Goal: Communication & Community: Answer question/provide support

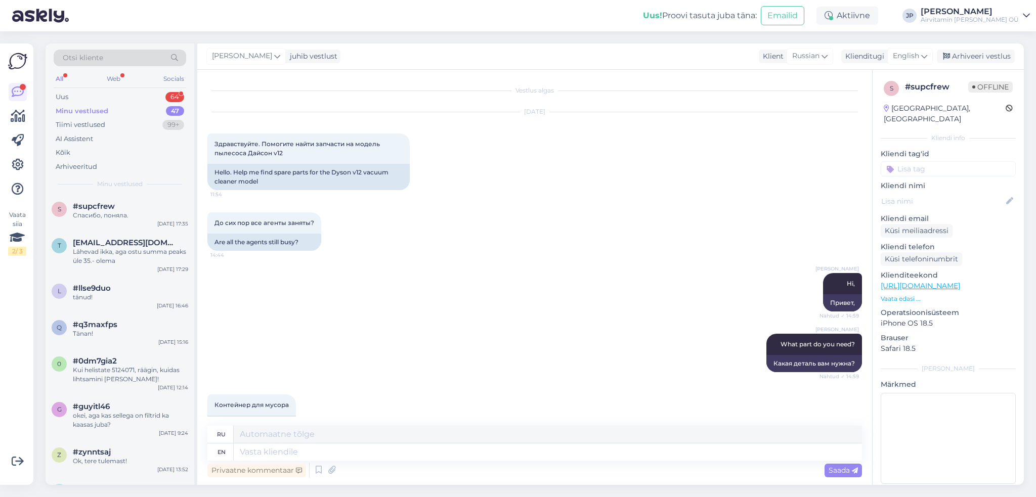
scroll to position [992, 0]
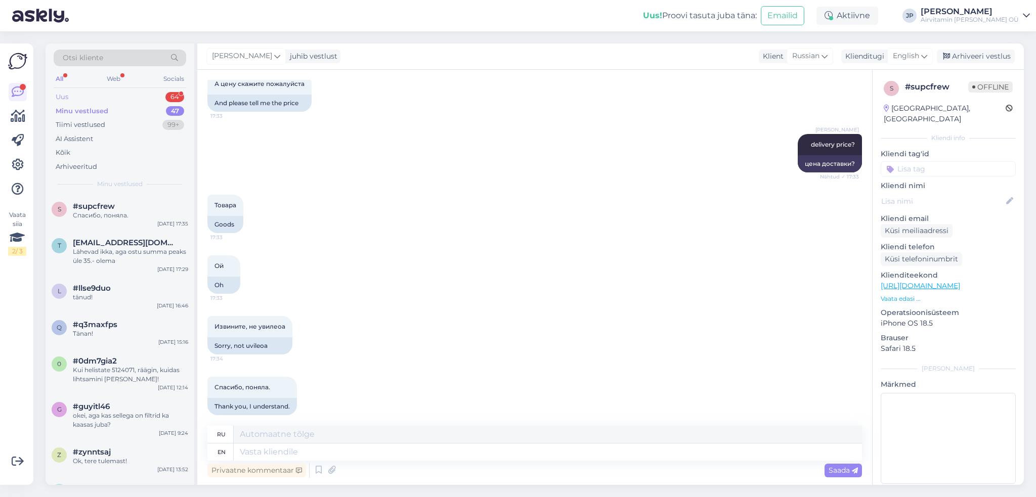
click at [75, 96] on div "Uus 64" at bounding box center [120, 97] width 133 height 14
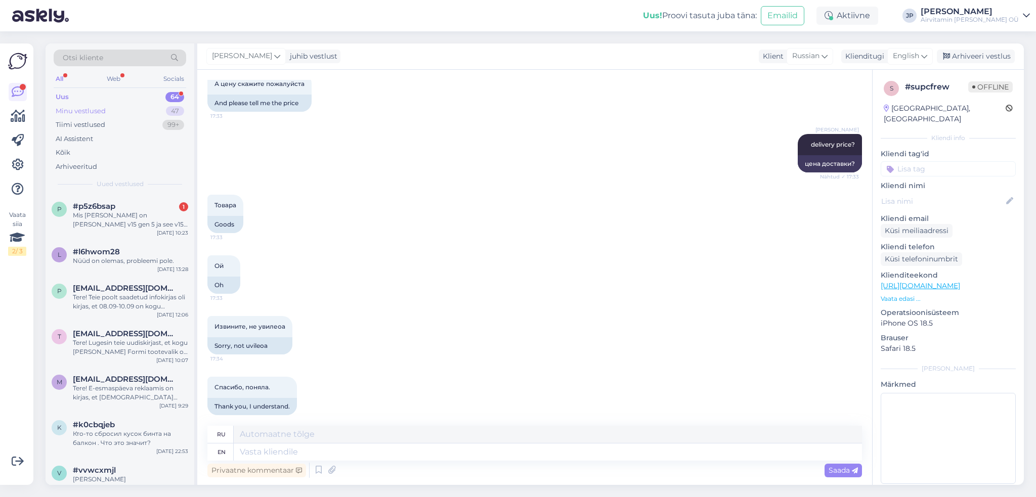
click at [82, 109] on div "Minu vestlused" at bounding box center [81, 111] width 50 height 10
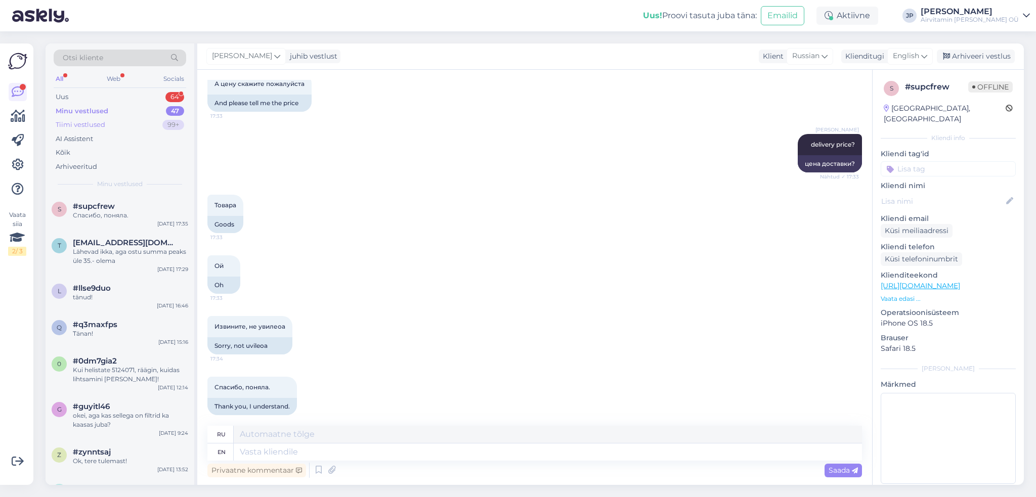
click at [84, 124] on div "Tiimi vestlused" at bounding box center [81, 125] width 50 height 10
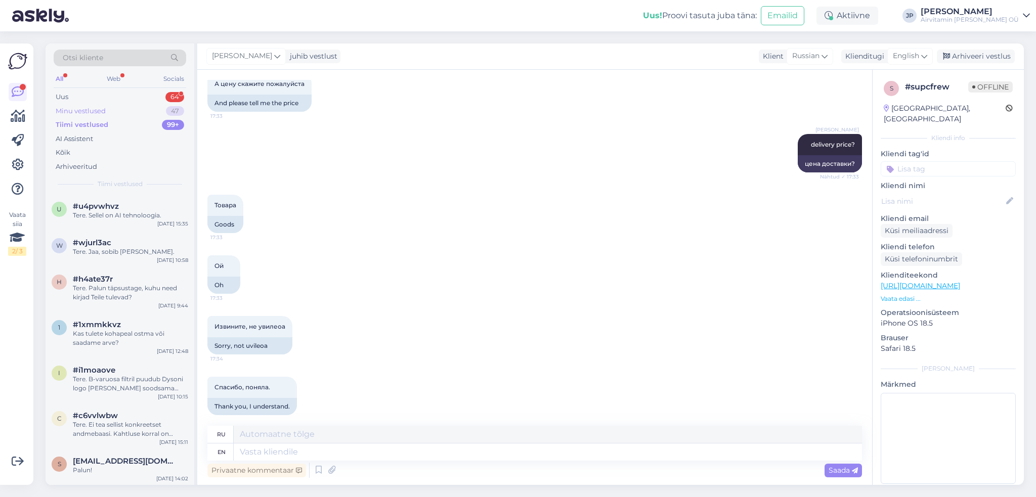
click at [67, 108] on div "Minu vestlused" at bounding box center [81, 111] width 50 height 10
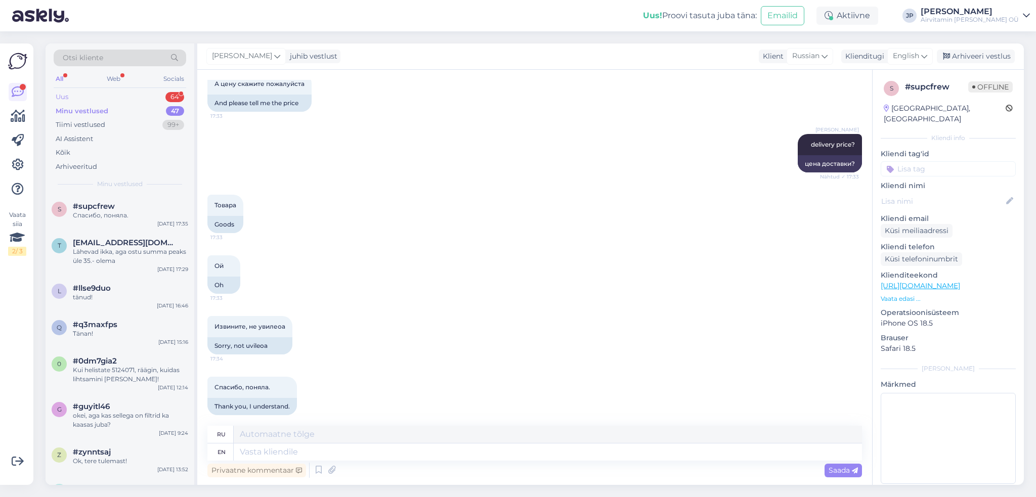
click at [60, 97] on div "Uus" at bounding box center [62, 97] width 13 height 10
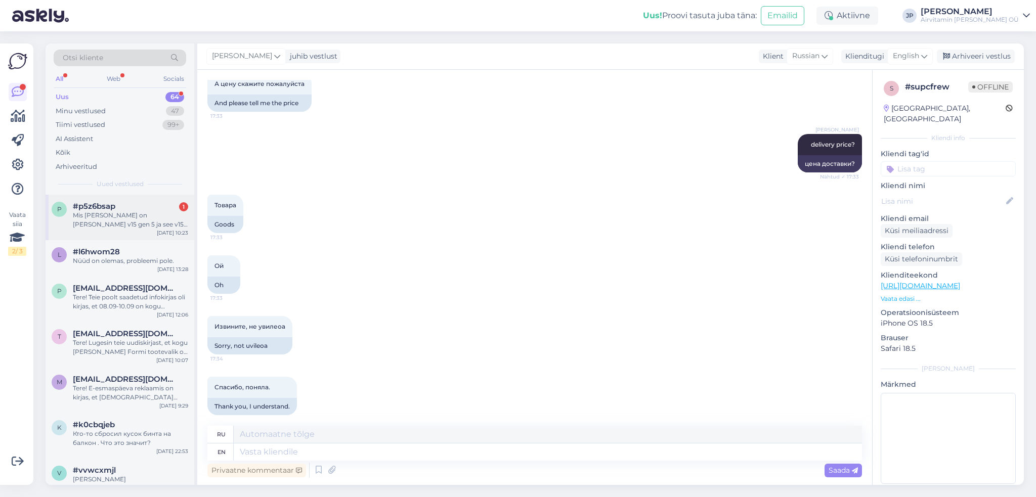
click at [129, 220] on div "Mis [PERSON_NAME] on [PERSON_NAME] v15 gen 5 ja see v15 vahel?" at bounding box center [130, 220] width 115 height 18
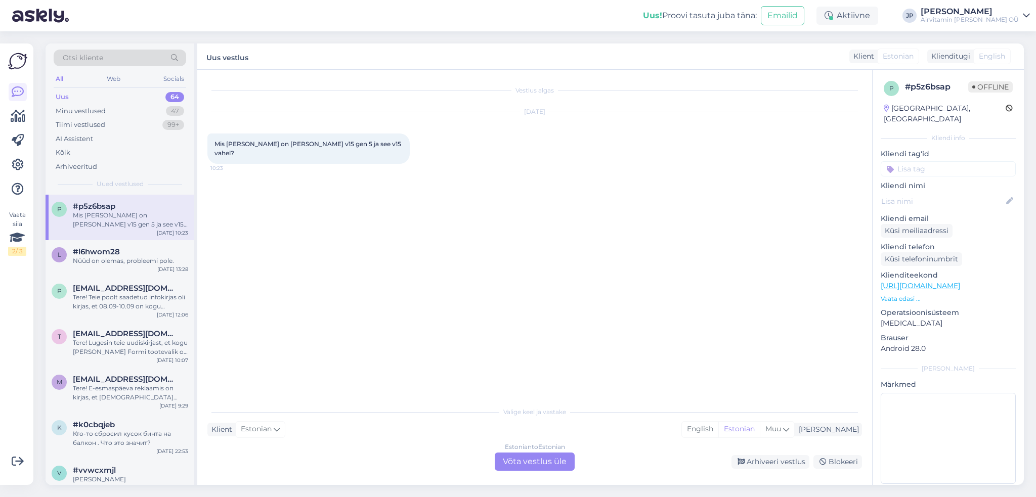
scroll to position [0, 0]
click at [530, 461] on div "Estonian to Estonian Võta vestlus üle" at bounding box center [535, 462] width 80 height 18
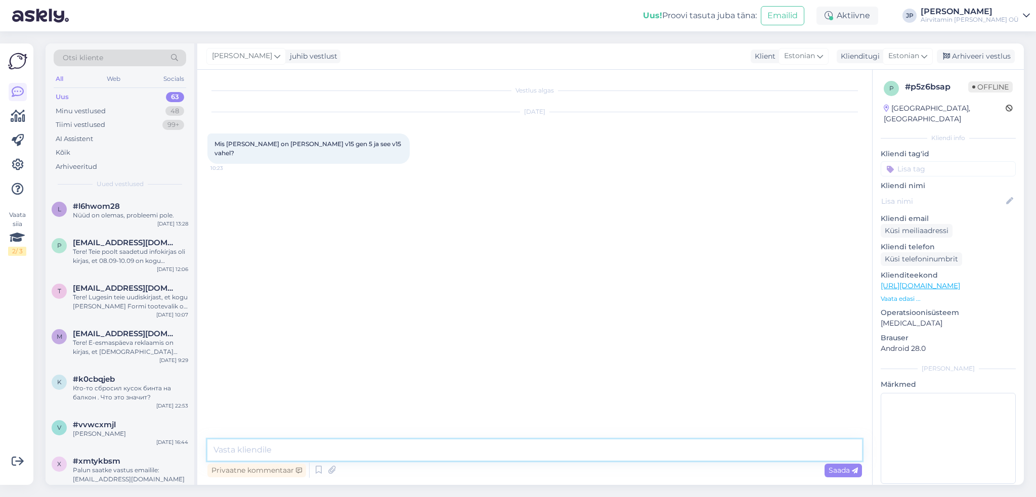
click at [275, 453] on textarea at bounding box center [534, 450] width 655 height 21
type textarea "Tere,"
type textarea "Gen5 on raskem, suurem ja maxvõimsus on suurem"
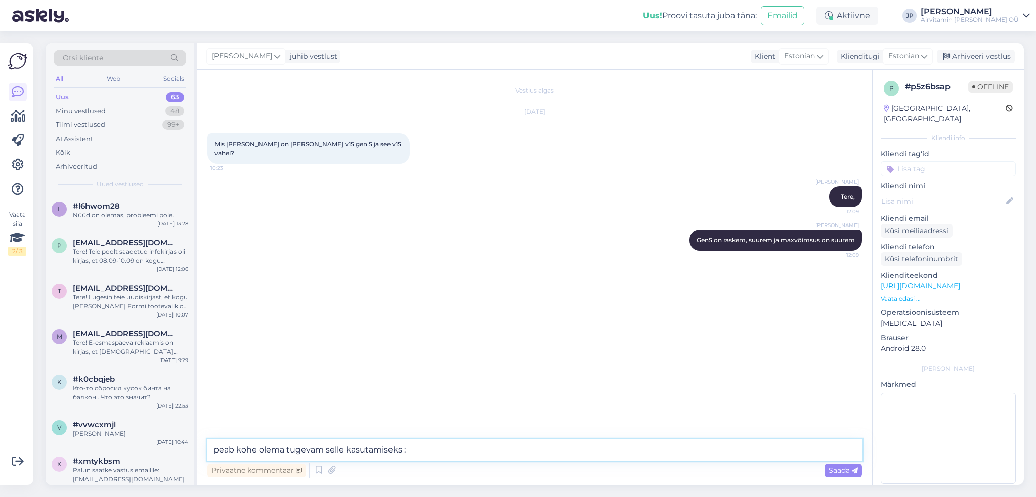
type textarea "peab kohe olema tugevam selle kasutamiseks :)"
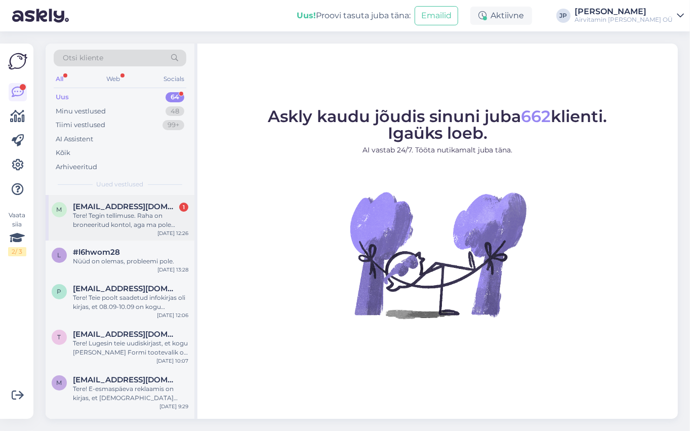
click at [103, 209] on span "marit.puusepp@icloud.com" at bounding box center [125, 206] width 105 height 9
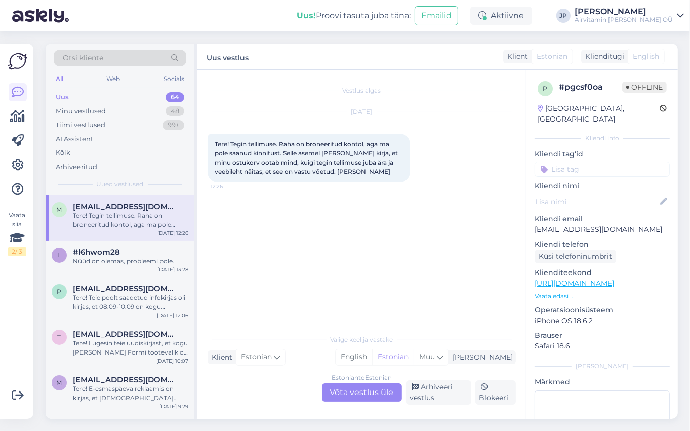
click at [344, 397] on div "Estonian to Estonian Võta vestlus üle" at bounding box center [362, 392] width 80 height 18
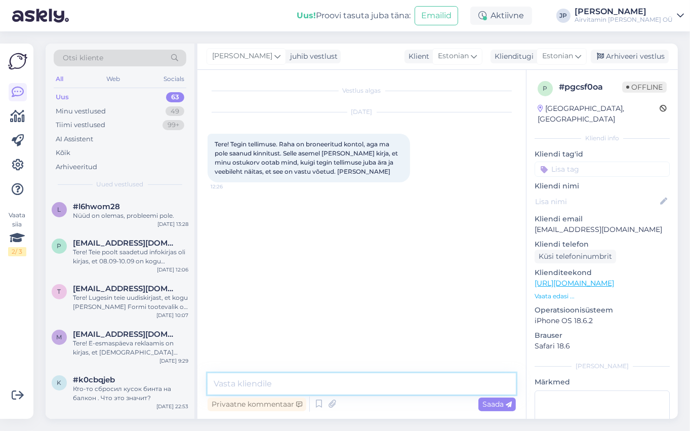
click at [263, 379] on textarea at bounding box center [361, 383] width 308 height 21
type textarea "tere, mis tellimuse number on?"
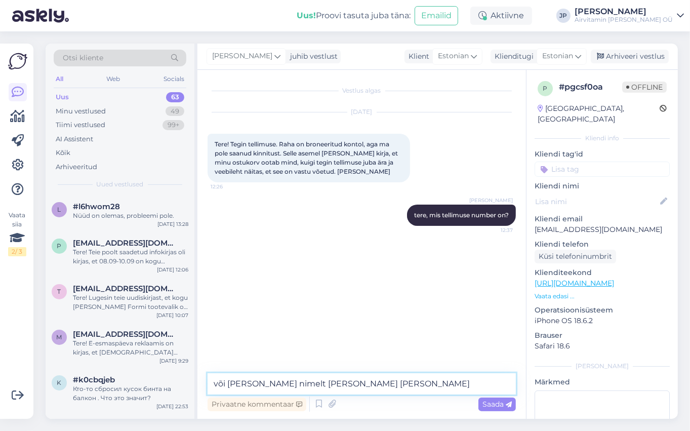
type textarea "või kelle nimelt tellimus tuli?"
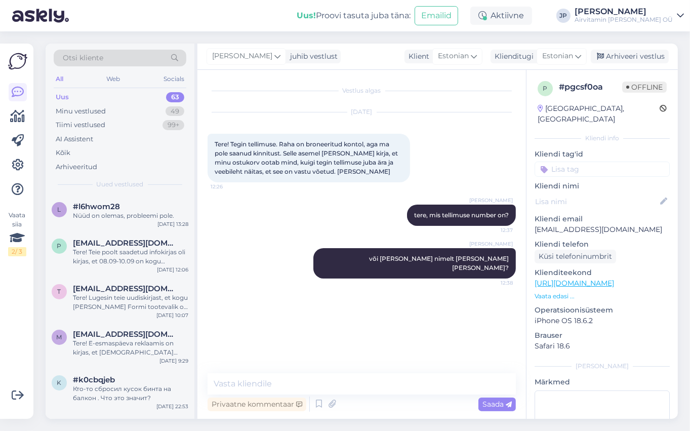
click at [249, 358] on div "Vestlus algas Sep 9 2025 Tere! Tegin tellimuse. Raha on broneeritud kontol, aga…" at bounding box center [365, 222] width 317 height 284
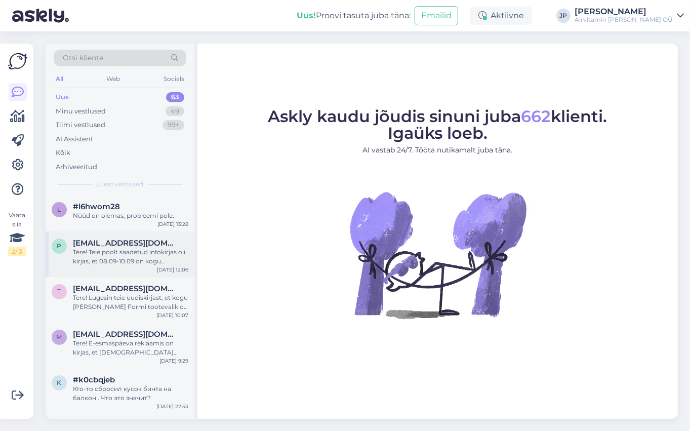
click at [93, 248] on div "Tere! Teie poolt saadetud infokirjas oli kirjas, et 08.09-10.09 on kogu [PERSON…" at bounding box center [130, 256] width 115 height 18
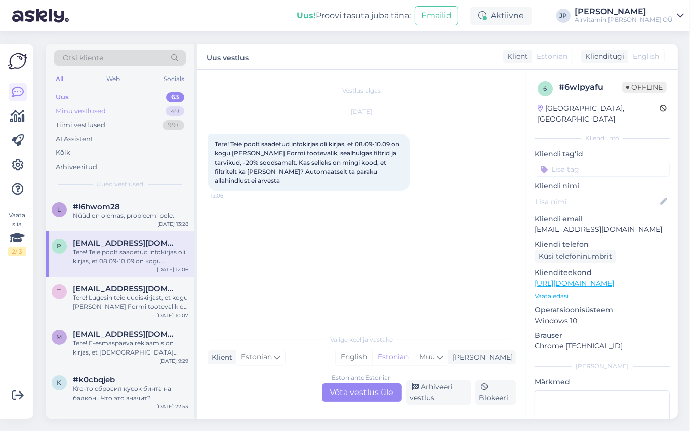
click at [96, 109] on div "Minu vestlused" at bounding box center [81, 111] width 50 height 10
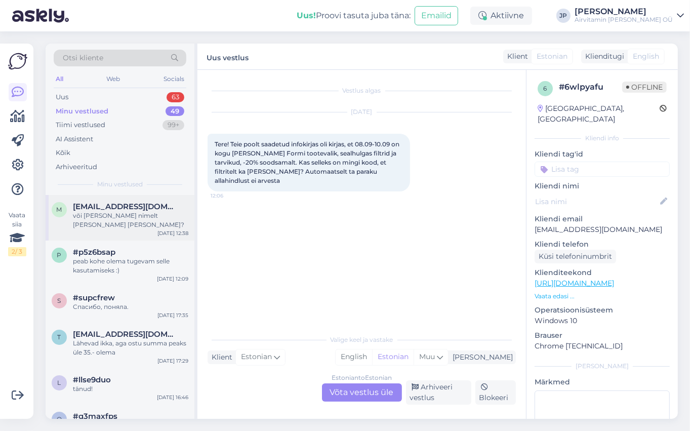
click at [119, 212] on div "või kelle nimelt tellimus tuli?" at bounding box center [130, 220] width 115 height 18
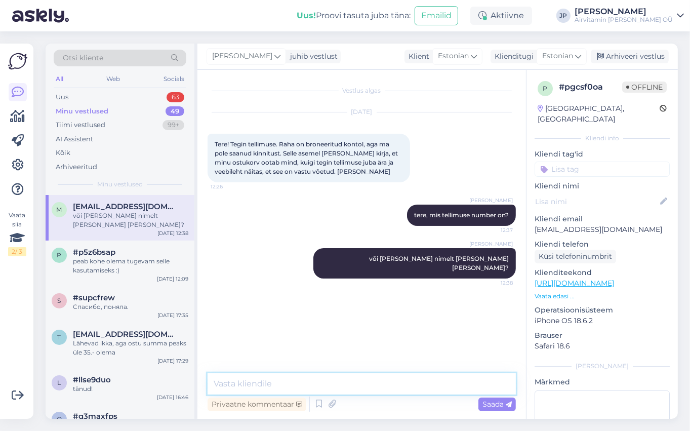
click at [227, 384] on textarea at bounding box center [361, 383] width 308 height 21
type textarea "Teil oli 8-ne filtrite pakk -- see saadetakse täna välja"
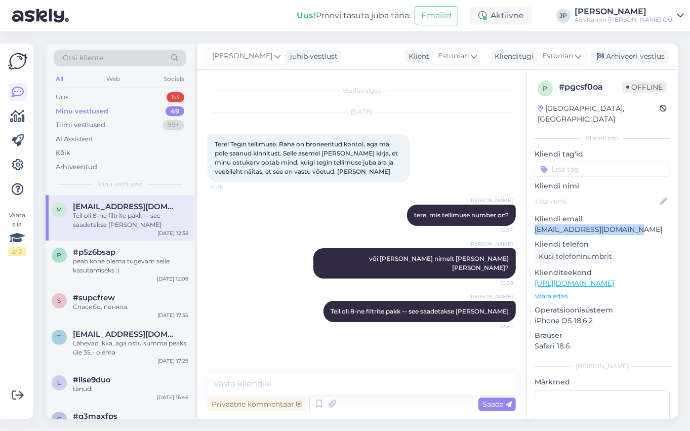
drag, startPoint x: 635, startPoint y: 219, endPoint x: 538, endPoint y: 220, distance: 97.7
click at [538, 224] on p "marit.puusepp@icloud.com" at bounding box center [601, 229] width 135 height 11
copy p "marit.puusepp@icloud.com"
